Goal: Information Seeking & Learning: Stay updated

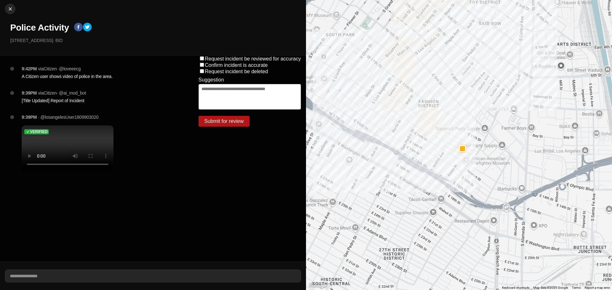
click at [53, 148] on video at bounding box center [68, 149] width 92 height 46
click at [13, 7] on img at bounding box center [10, 9] width 6 height 6
select select "*"
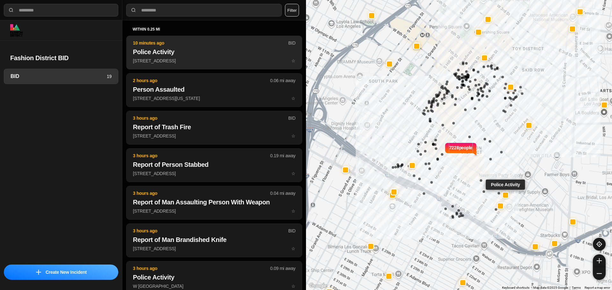
click at [248, 52] on h2 "Police Activity" at bounding box center [214, 51] width 163 height 9
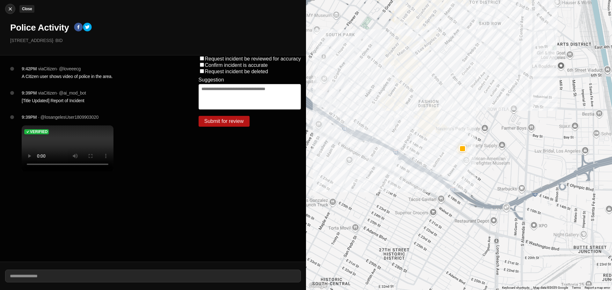
click at [11, 5] on button "Close" at bounding box center [10, 9] width 10 height 10
select select "*"
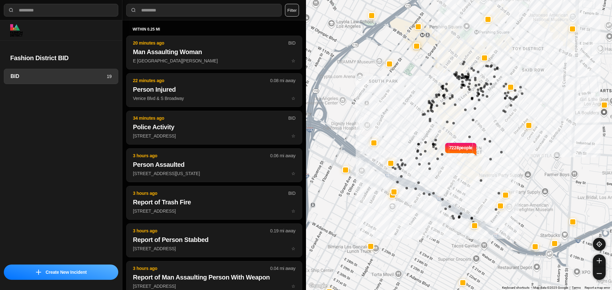
select select "*"
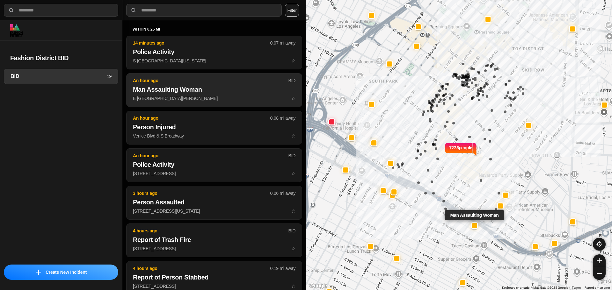
click at [194, 102] on button "An hour ago BID Man Assaulting Woman E 17th St & Griffith Ave ☆" at bounding box center [214, 90] width 176 height 34
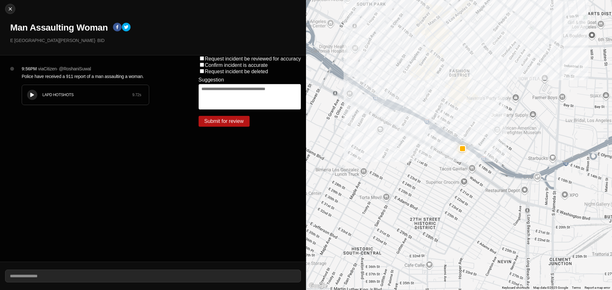
click at [73, 102] on div "LAPD HOTSHOTS 9.72 s" at bounding box center [85, 95] width 127 height 20
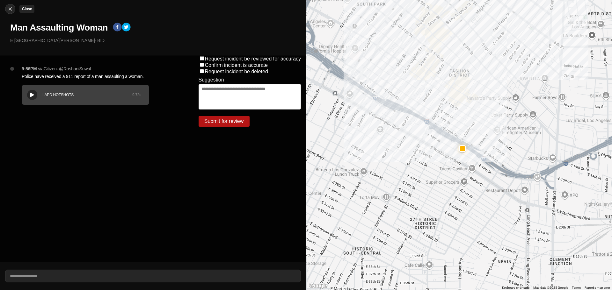
click at [12, 5] on button "Close" at bounding box center [10, 9] width 10 height 10
select select "*"
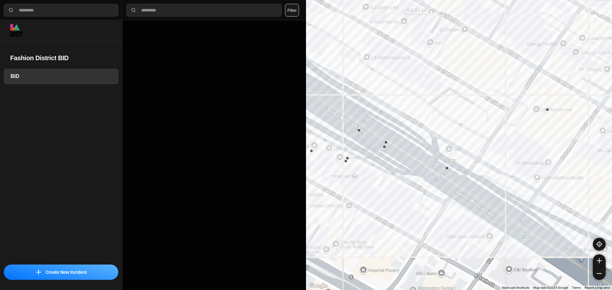
drag, startPoint x: 466, startPoint y: 242, endPoint x: 526, endPoint y: 169, distance: 94.8
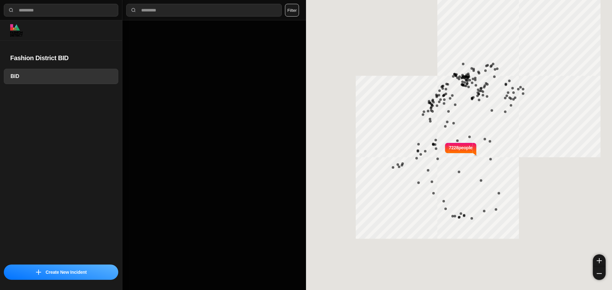
select select "*"
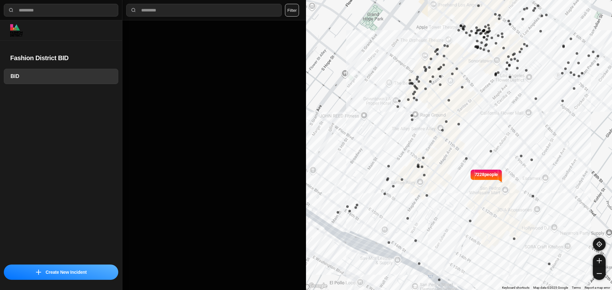
drag, startPoint x: 445, startPoint y: 116, endPoint x: 419, endPoint y: 113, distance: 25.6
click at [419, 113] on div "7228 people" at bounding box center [459, 145] width 306 height 290
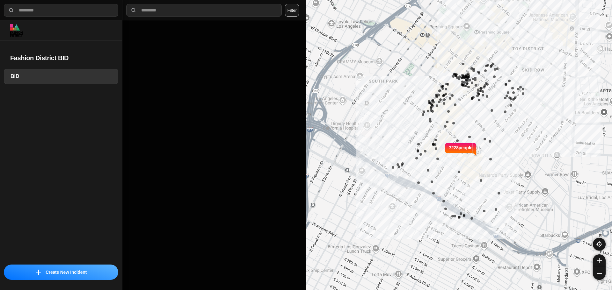
select select "*"
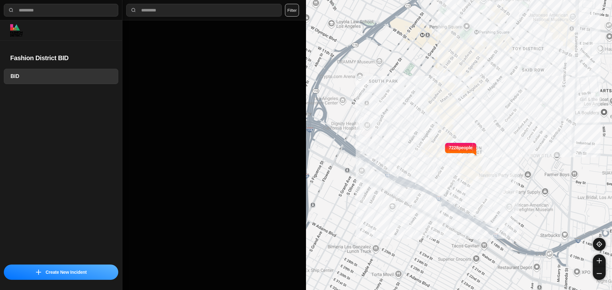
select select "*"
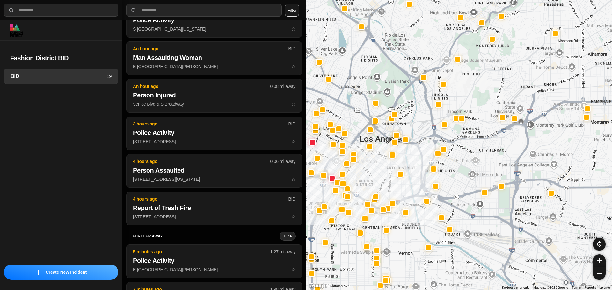
scroll to position [107, 0]
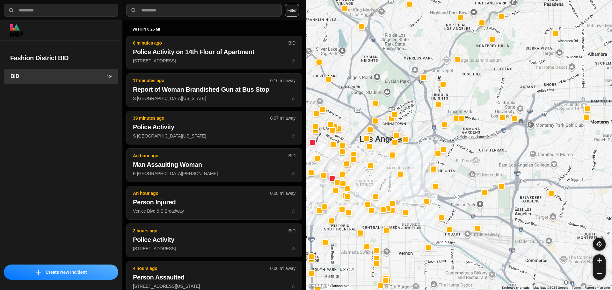
select select "*"
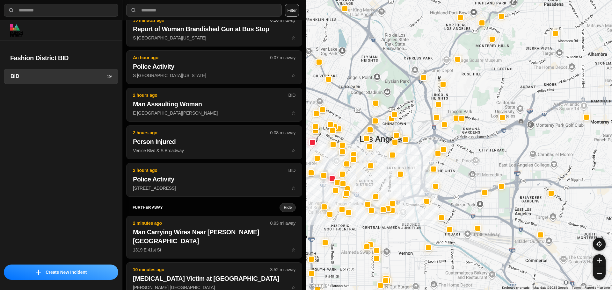
scroll to position [154, 0]
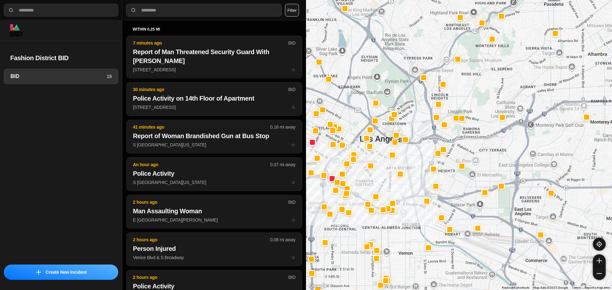
select select "*"
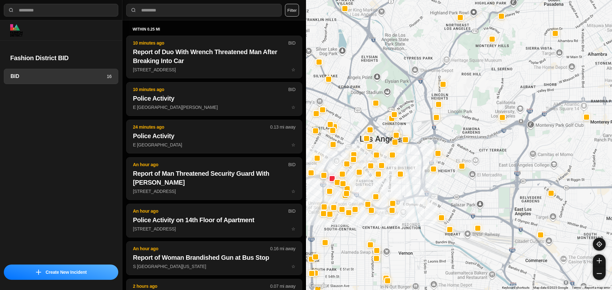
select select "*"
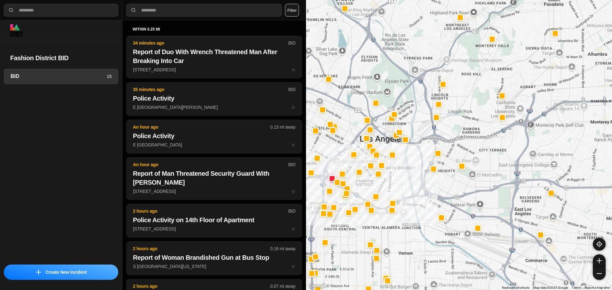
select select "*"
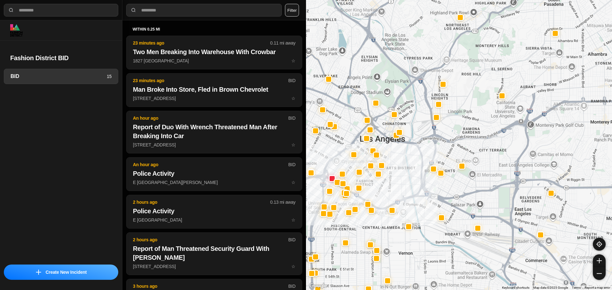
select select "*"
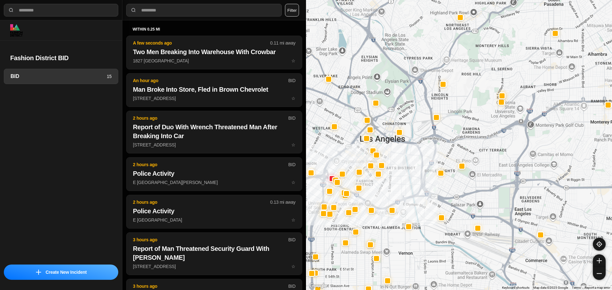
select select "*"
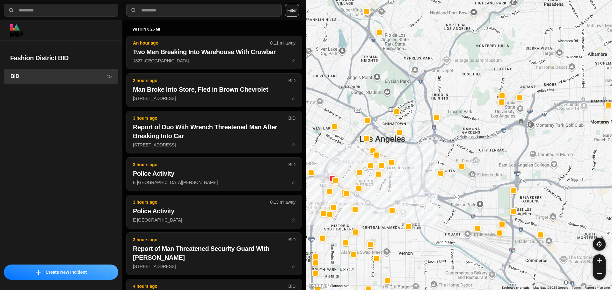
select select "*"
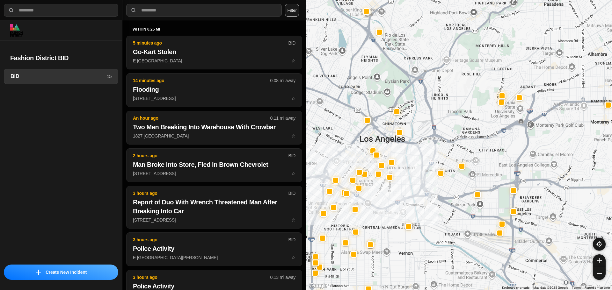
select select "*"
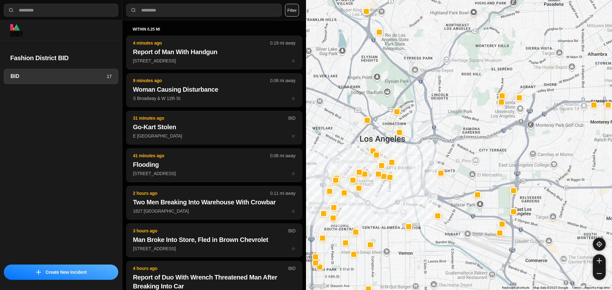
select select "*"
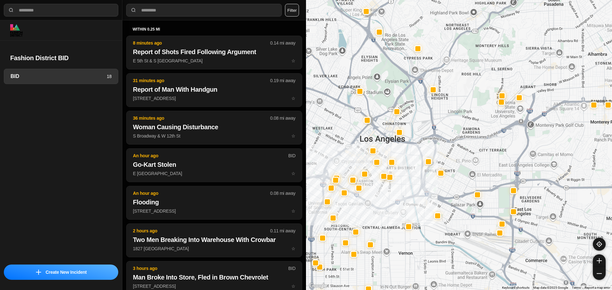
select select "*"
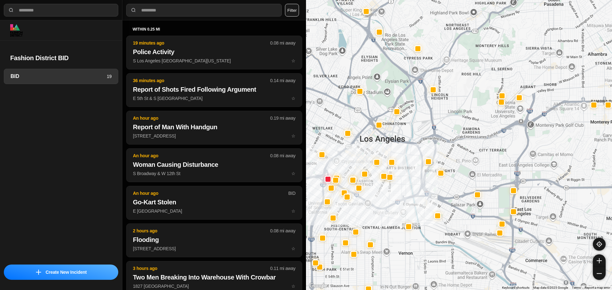
select select "*"
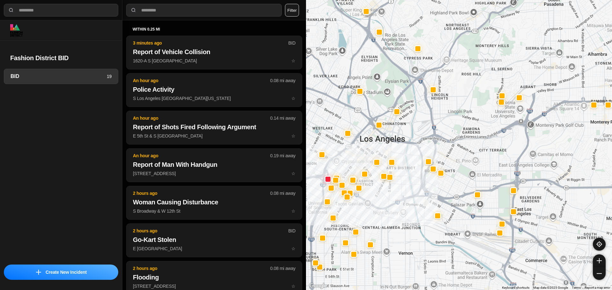
select select "*"
